Goal: Use online tool/utility: Utilize a website feature to perform a specific function

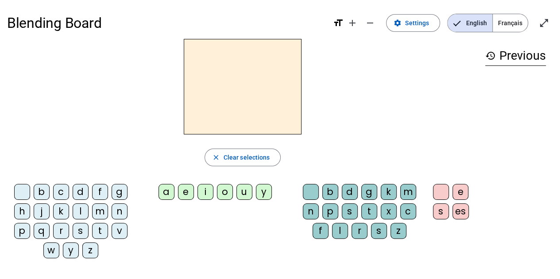
click at [62, 194] on div "c" at bounding box center [61, 192] width 16 height 16
click at [170, 195] on div "a" at bounding box center [166, 192] width 16 height 16
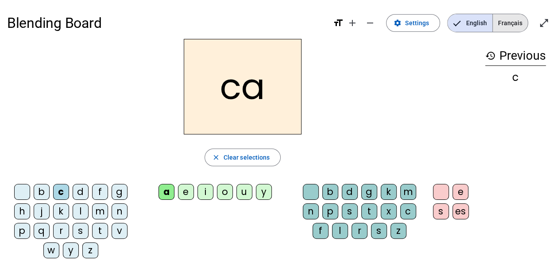
click at [515, 21] on span "Français" at bounding box center [510, 23] width 35 height 18
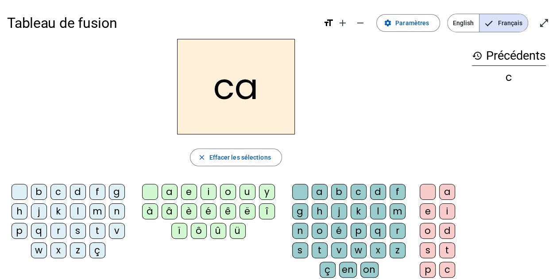
click at [79, 196] on div "d" at bounding box center [78, 192] width 16 height 16
click at [169, 191] on div "a" at bounding box center [170, 192] width 16 height 16
click at [72, 208] on div "l" at bounding box center [78, 212] width 16 height 16
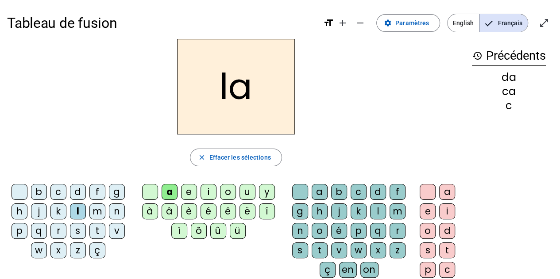
click at [97, 228] on div "t" at bounding box center [97, 231] width 16 height 16
click at [44, 230] on div "q" at bounding box center [39, 231] width 16 height 16
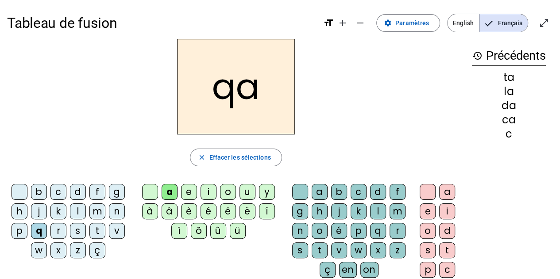
click at [117, 193] on div "g" at bounding box center [117, 192] width 16 height 16
click at [328, 27] on mat-icon "format_size" at bounding box center [328, 23] width 11 height 11
drag, startPoint x: 333, startPoint y: 22, endPoint x: 409, endPoint y: 93, distance: 104.0
click at [409, 93] on div "Tableau de fusion format_size add remove settings Paramètres English Français o…" at bounding box center [280, 208] width 560 height 417
click at [346, 23] on mat-icon "add" at bounding box center [342, 23] width 11 height 11
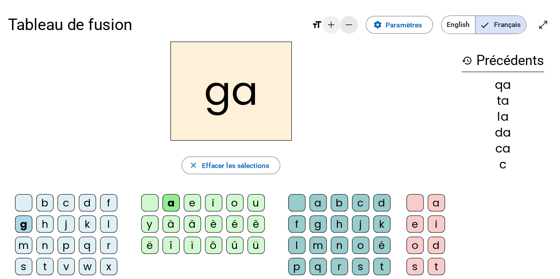
click at [346, 23] on mat-icon "remove" at bounding box center [349, 24] width 11 height 11
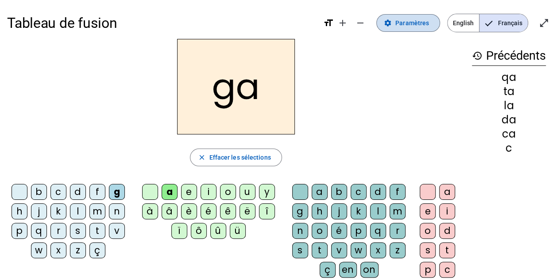
click at [411, 20] on span "Paramètres" at bounding box center [412, 23] width 34 height 11
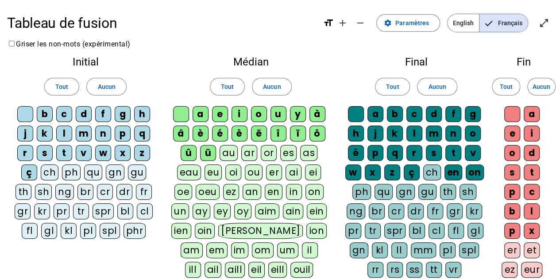
click at [66, 131] on div "l" at bounding box center [64, 134] width 16 height 16
click at [68, 228] on div "kl" at bounding box center [69, 231] width 16 height 16
click at [201, 132] on div "è" at bounding box center [201, 134] width 16 height 16
click at [375, 149] on div "p" at bounding box center [375, 153] width 16 height 16
